Goal: Task Accomplishment & Management: Manage account settings

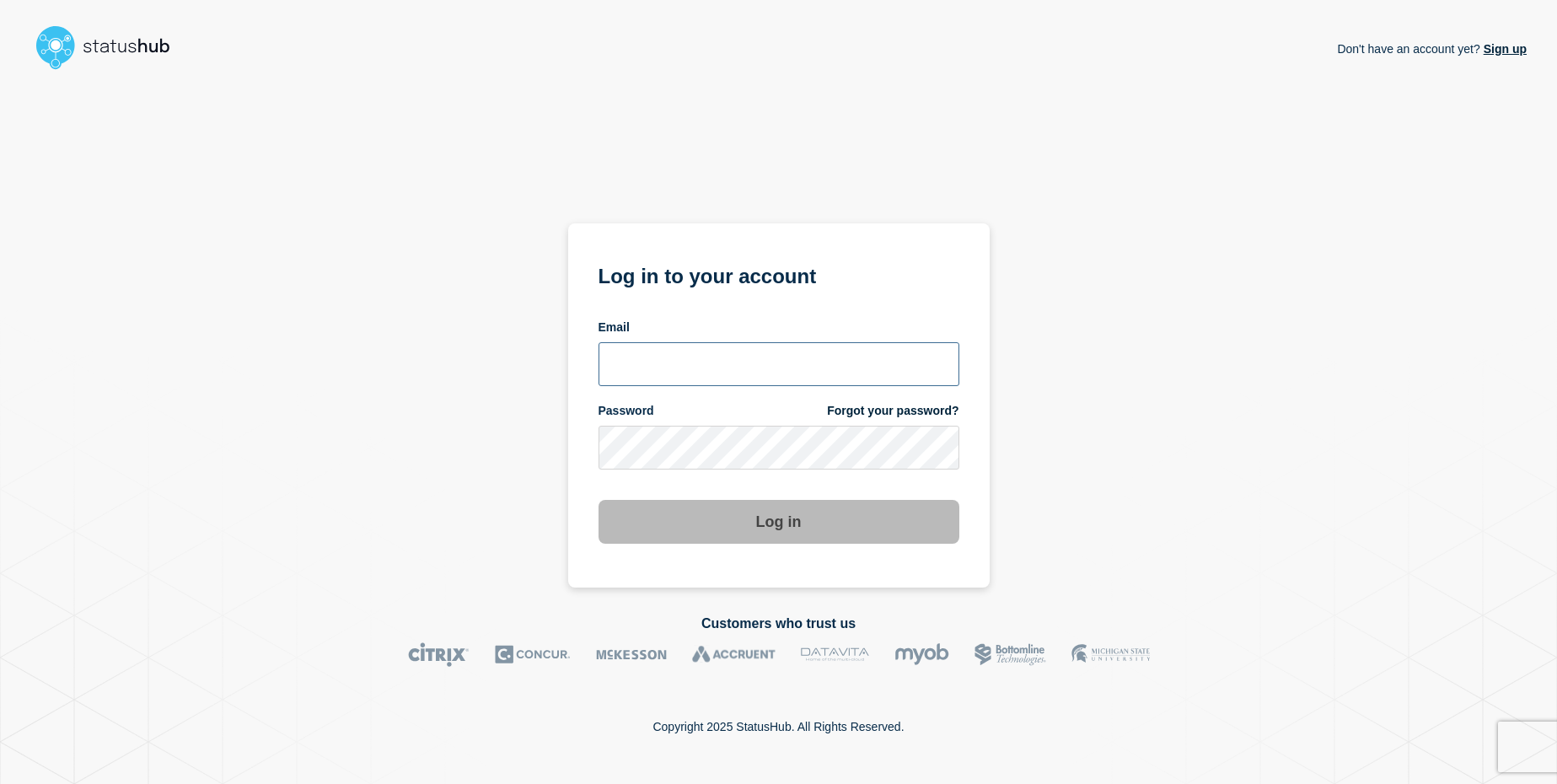
click at [683, 372] on input "email input" at bounding box center [778, 364] width 360 height 44
type input "[EMAIL_ADDRESS][DOMAIN_NAME]"
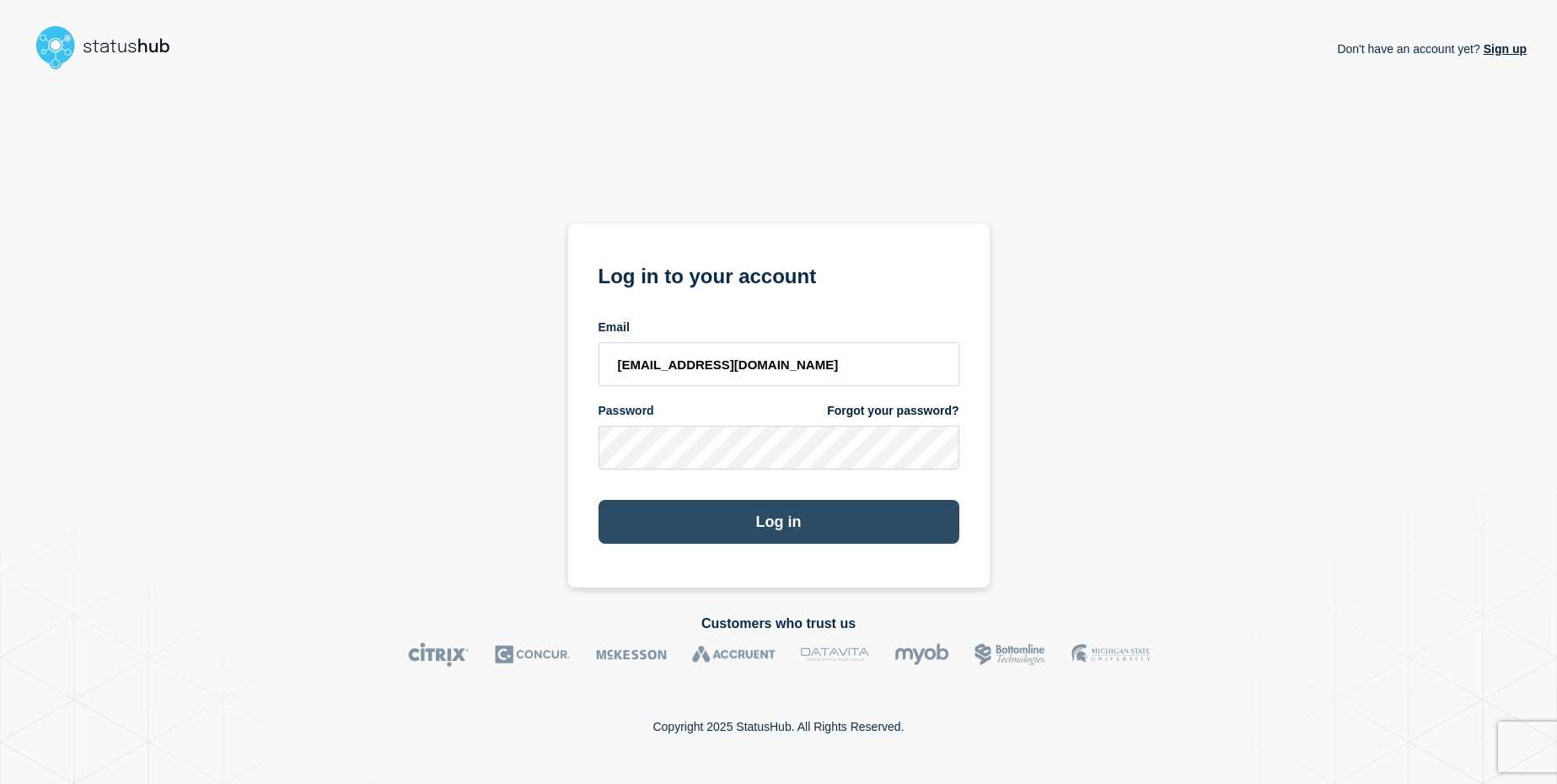
click at [740, 532] on button "Log in" at bounding box center [778, 521] width 360 height 44
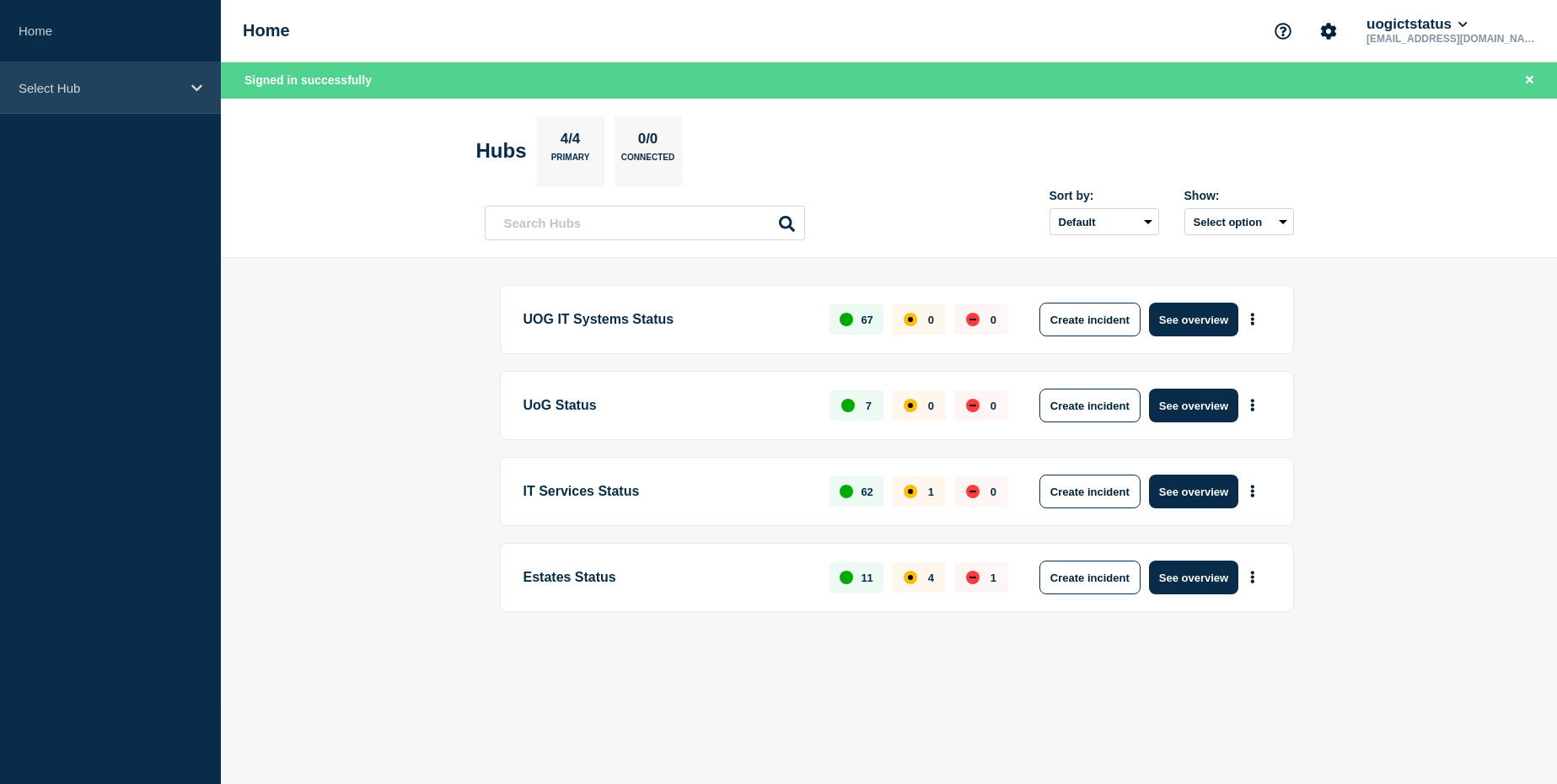
click at [159, 89] on p "Select Hub" at bounding box center [100, 88] width 162 height 14
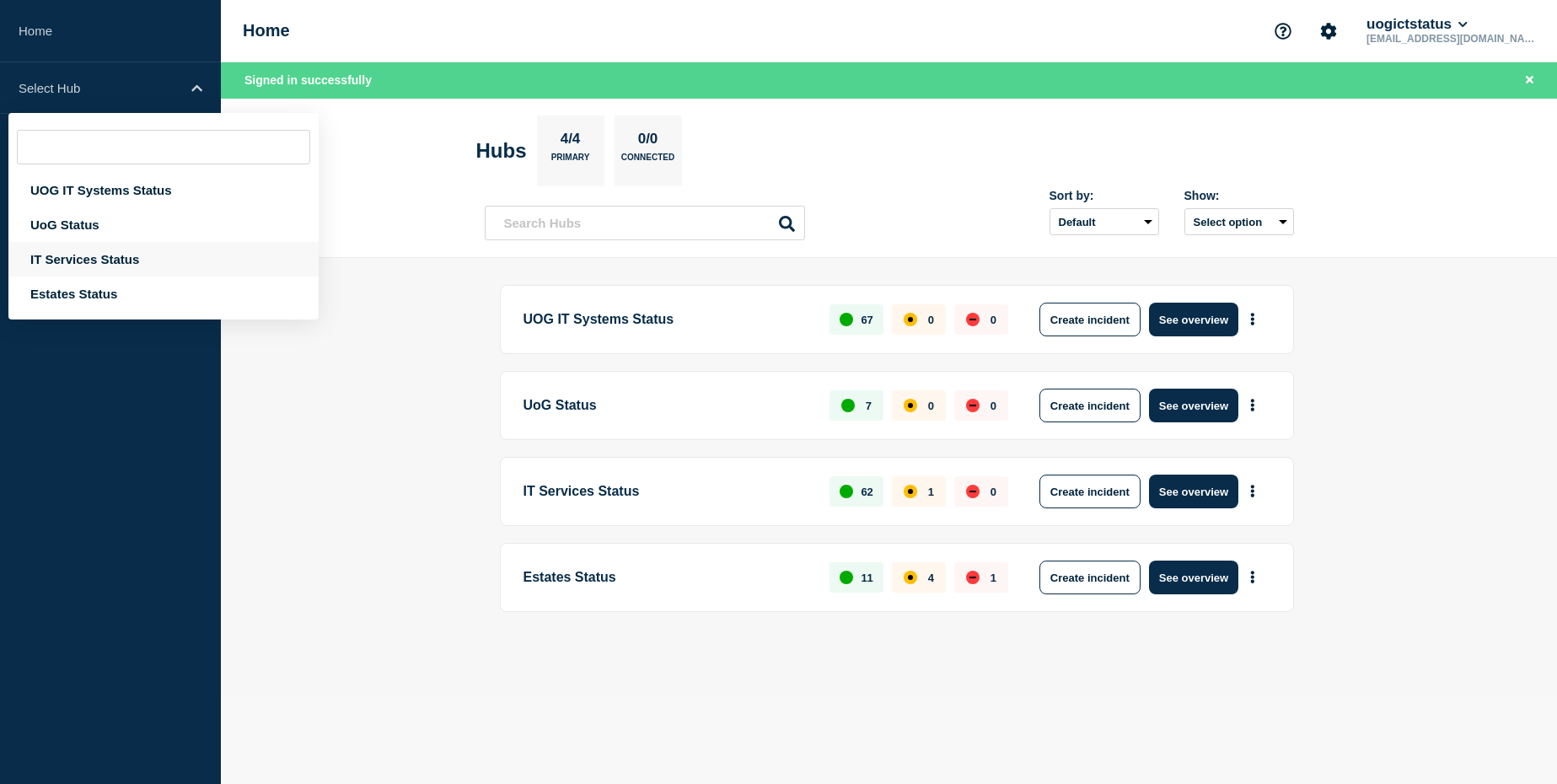
click at [148, 252] on div "IT Services Status" at bounding box center [164, 259] width 310 height 34
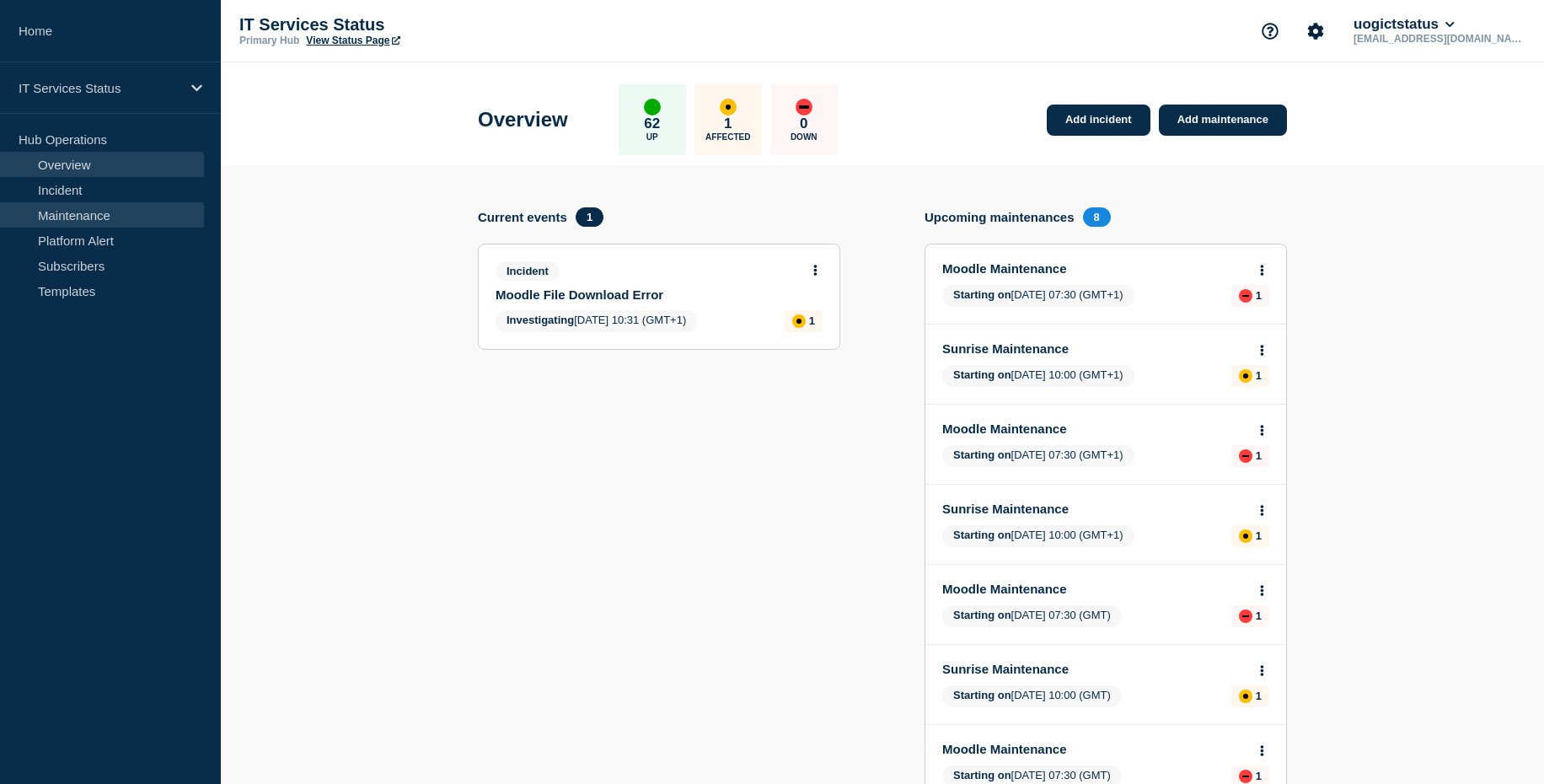
click at [64, 215] on link "Maintenance" at bounding box center [101, 215] width 204 height 26
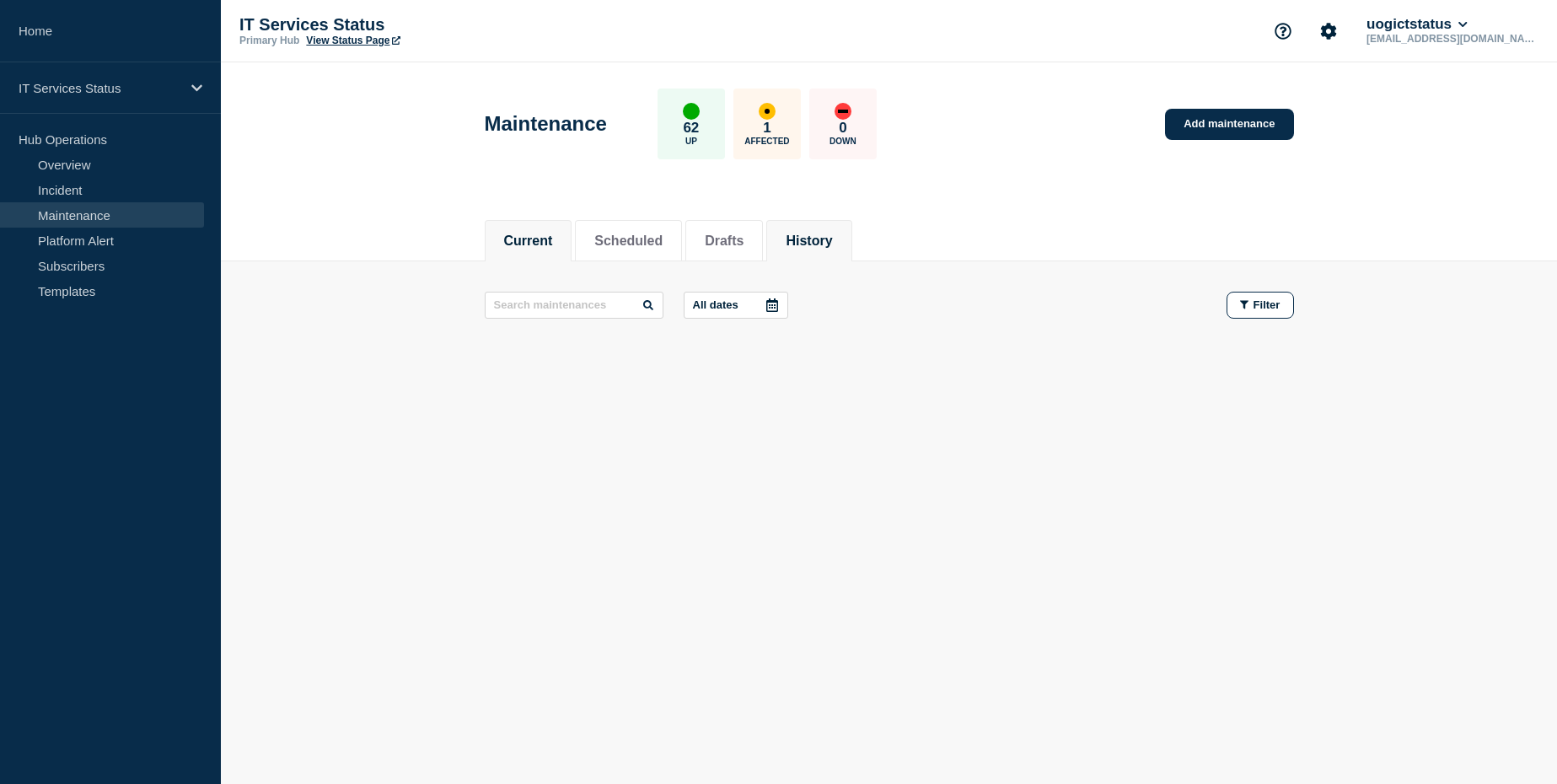
click at [819, 242] on button "History" at bounding box center [808, 240] width 47 height 15
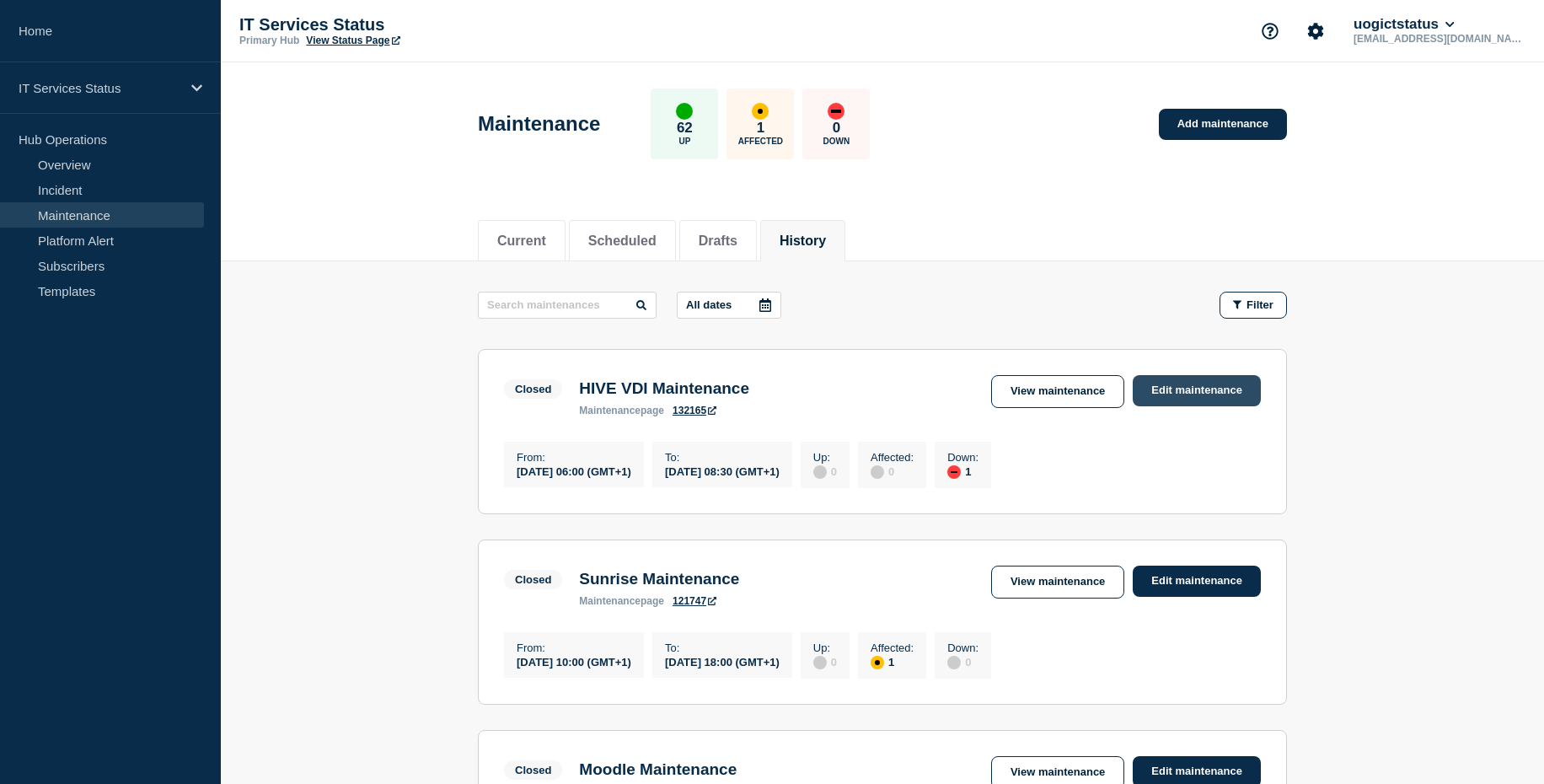
click at [1164, 392] on link "Edit maintenance" at bounding box center [1197, 390] width 128 height 31
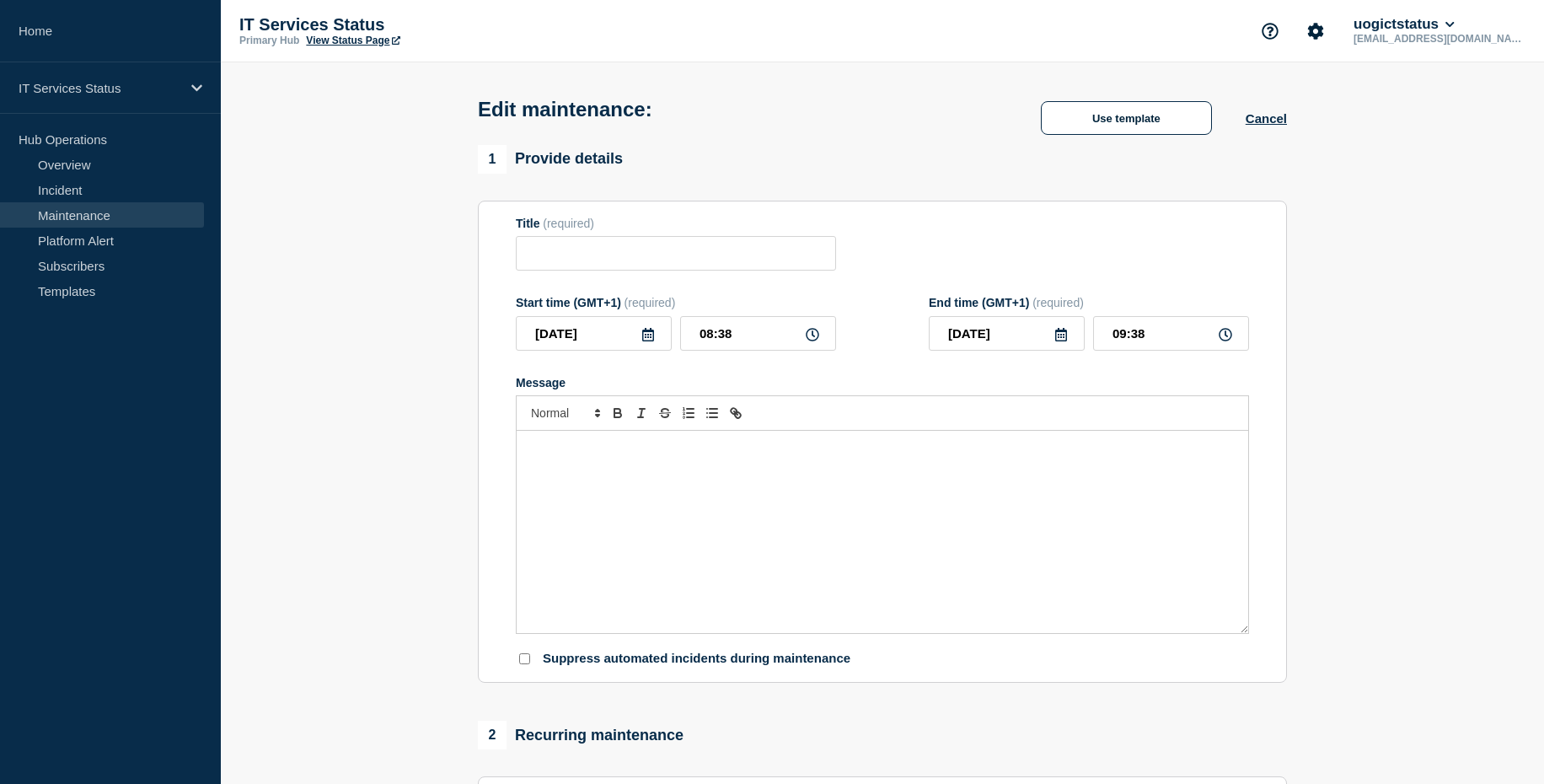
type input "HIVE VDI Maintenance"
type input "06:00"
type input "08:30"
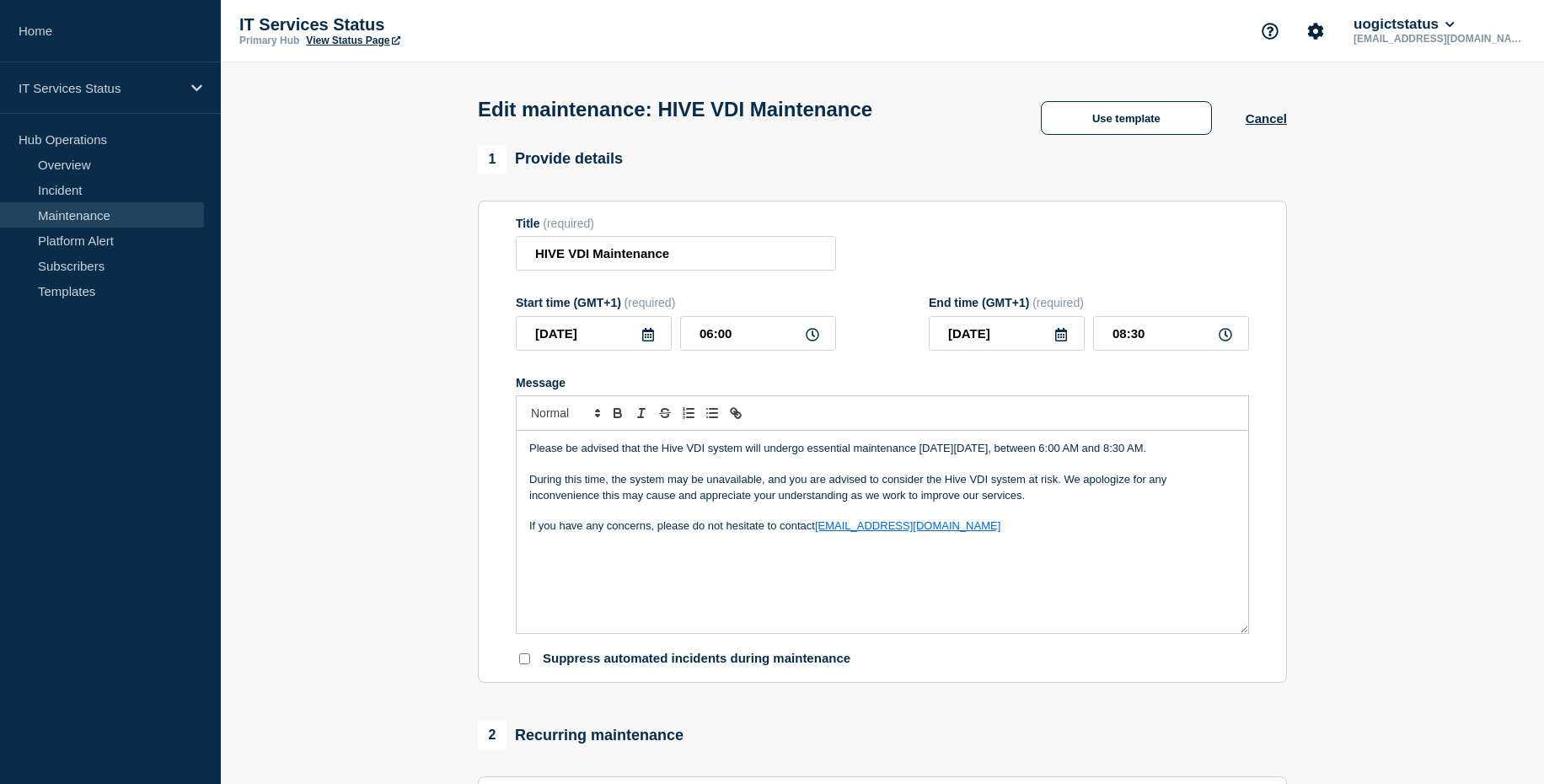
click at [1173, 452] on p "Please be advised that the Hive VDI system will undergo essential maintenance […" at bounding box center [883, 447] width 707 height 15
click at [1231, 338] on icon at bounding box center [1225, 334] width 13 height 13
click at [1184, 338] on input "08:30" at bounding box center [1171, 333] width 156 height 34
type input "09:30"
click at [1213, 551] on div "Please be advised that the Hive VDI system will undergo essential maintenance […" at bounding box center [882, 532] width 731 height 203
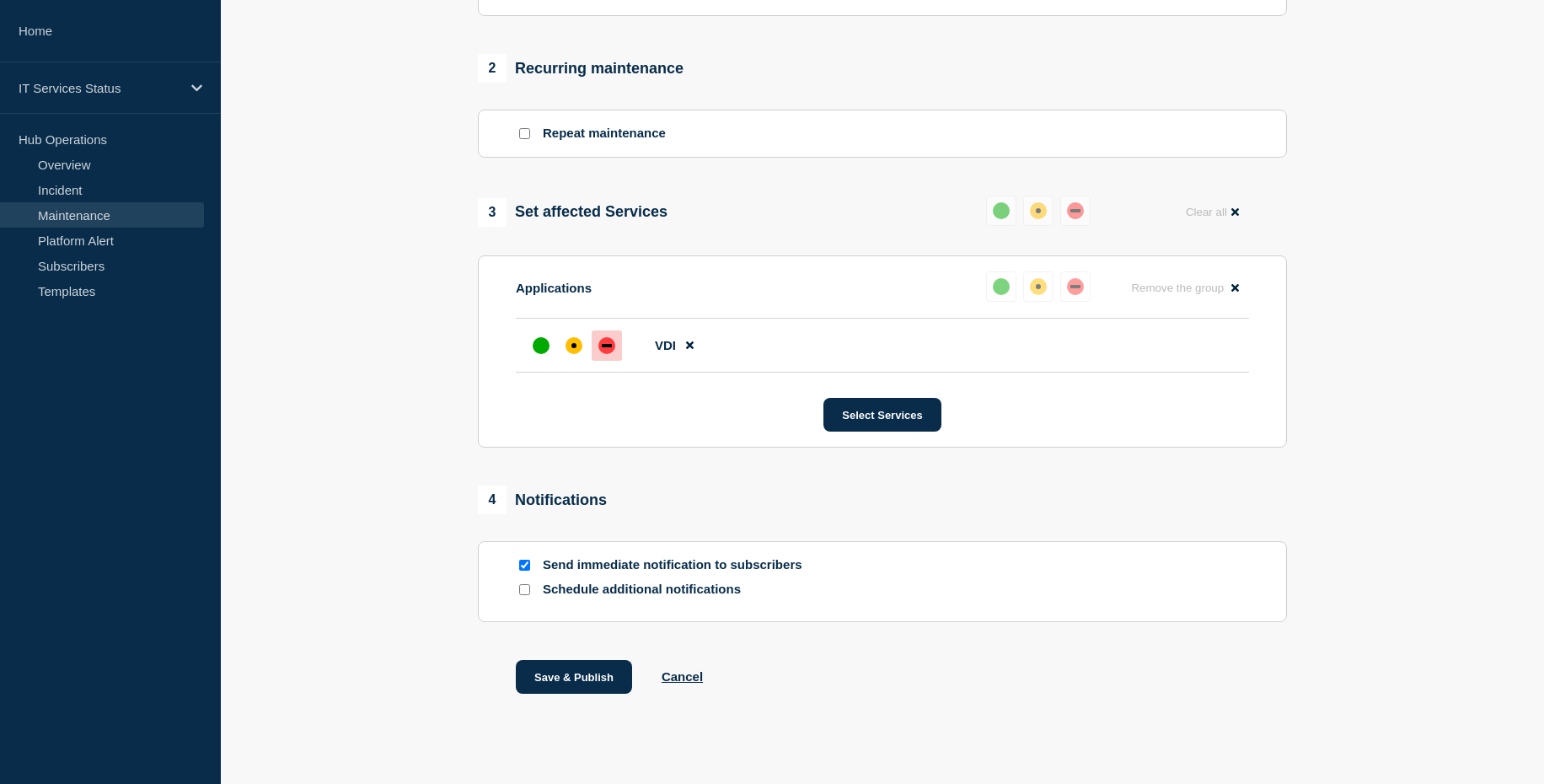
scroll to position [690, 0]
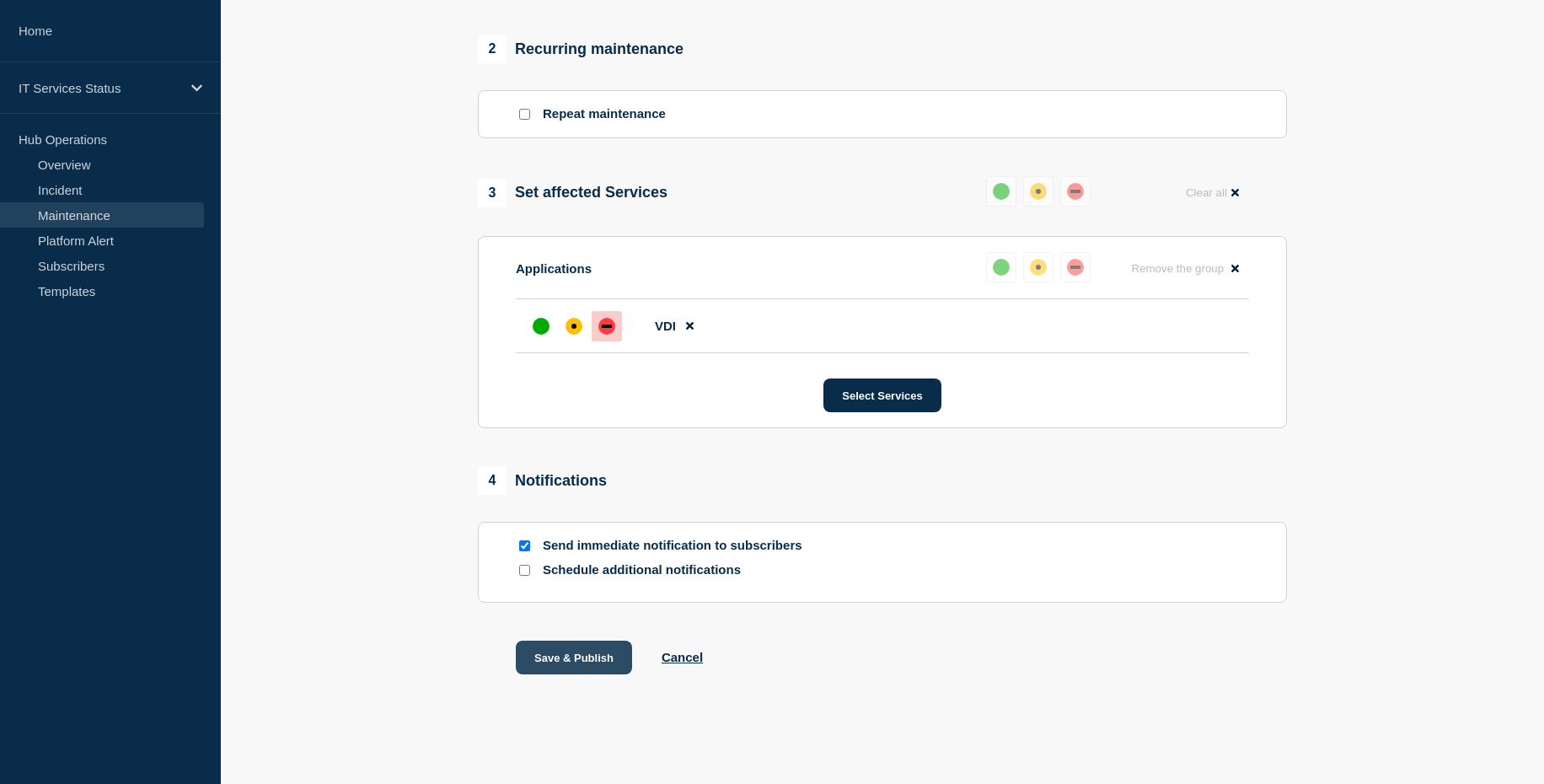
click at [582, 665] on button "Save & Publish" at bounding box center [574, 657] width 116 height 33
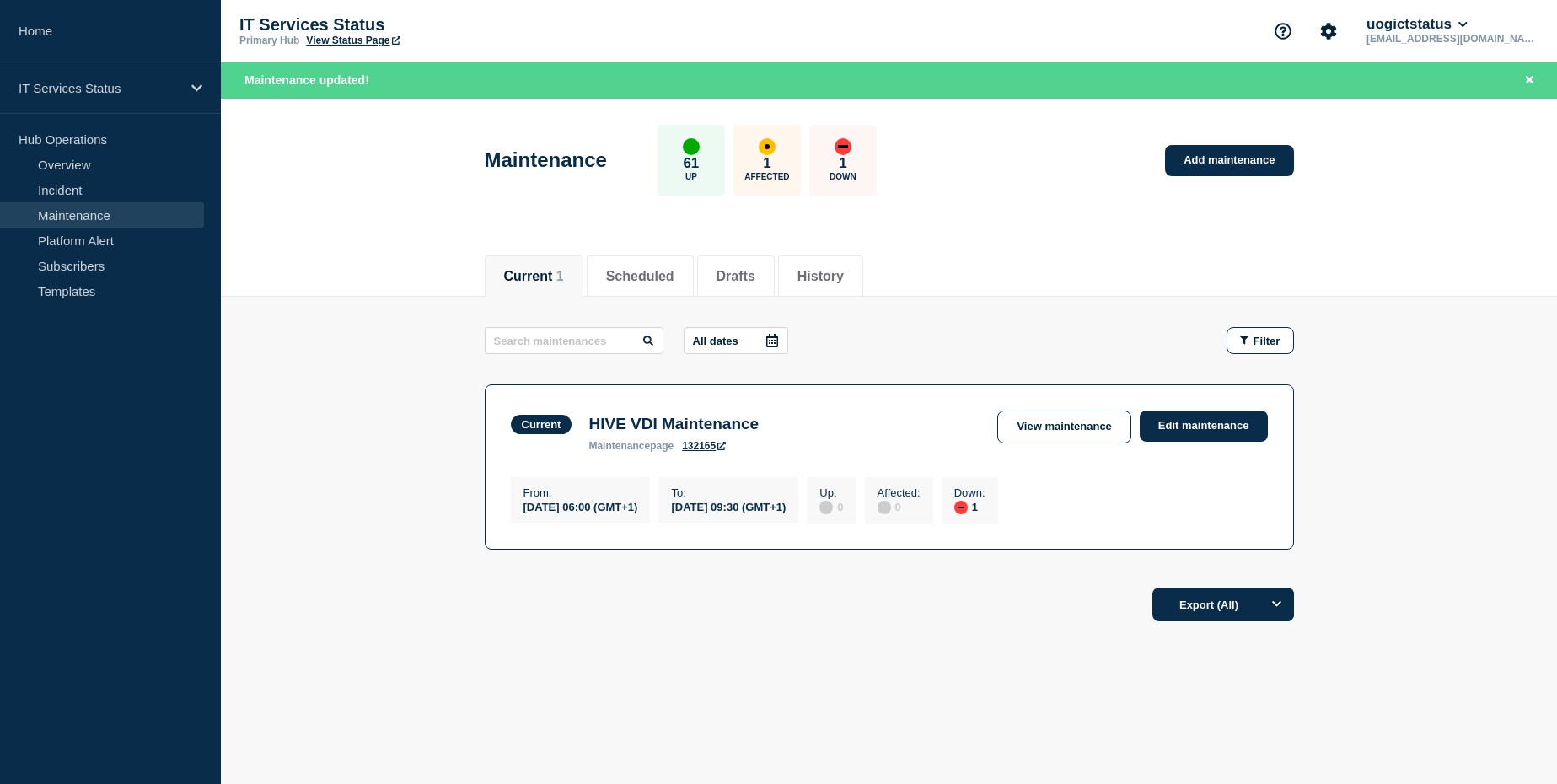
drag, startPoint x: 65, startPoint y: 170, endPoint x: 134, endPoint y: 210, distance: 79.8
click at [65, 170] on link "Overview" at bounding box center [101, 164] width 204 height 26
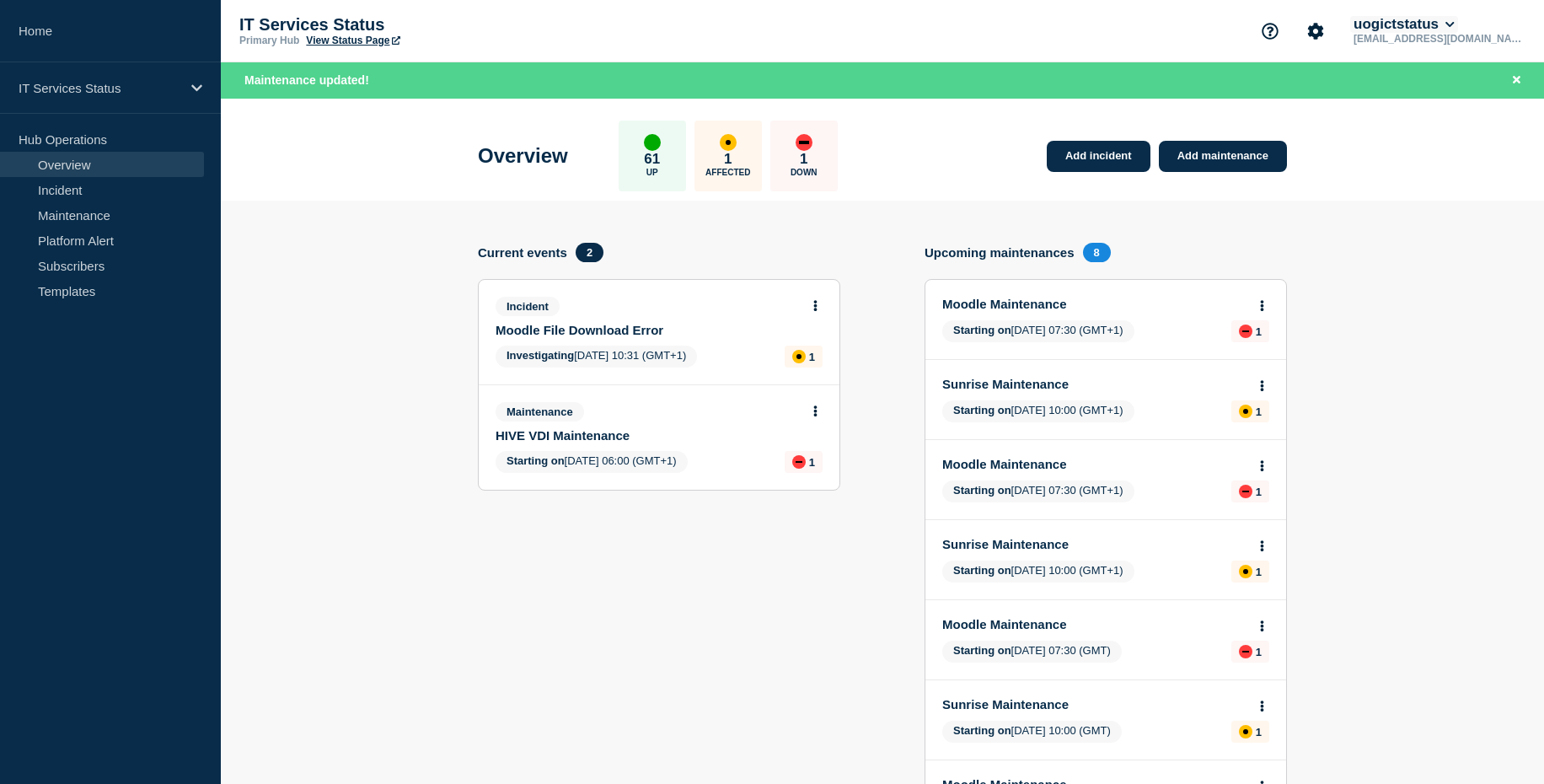
click at [1459, 25] on button "uogictstatus" at bounding box center [1404, 24] width 108 height 17
click at [1465, 225] on button "Log out" at bounding box center [1457, 224] width 42 height 14
